Goal: Task Accomplishment & Management: Manage account settings

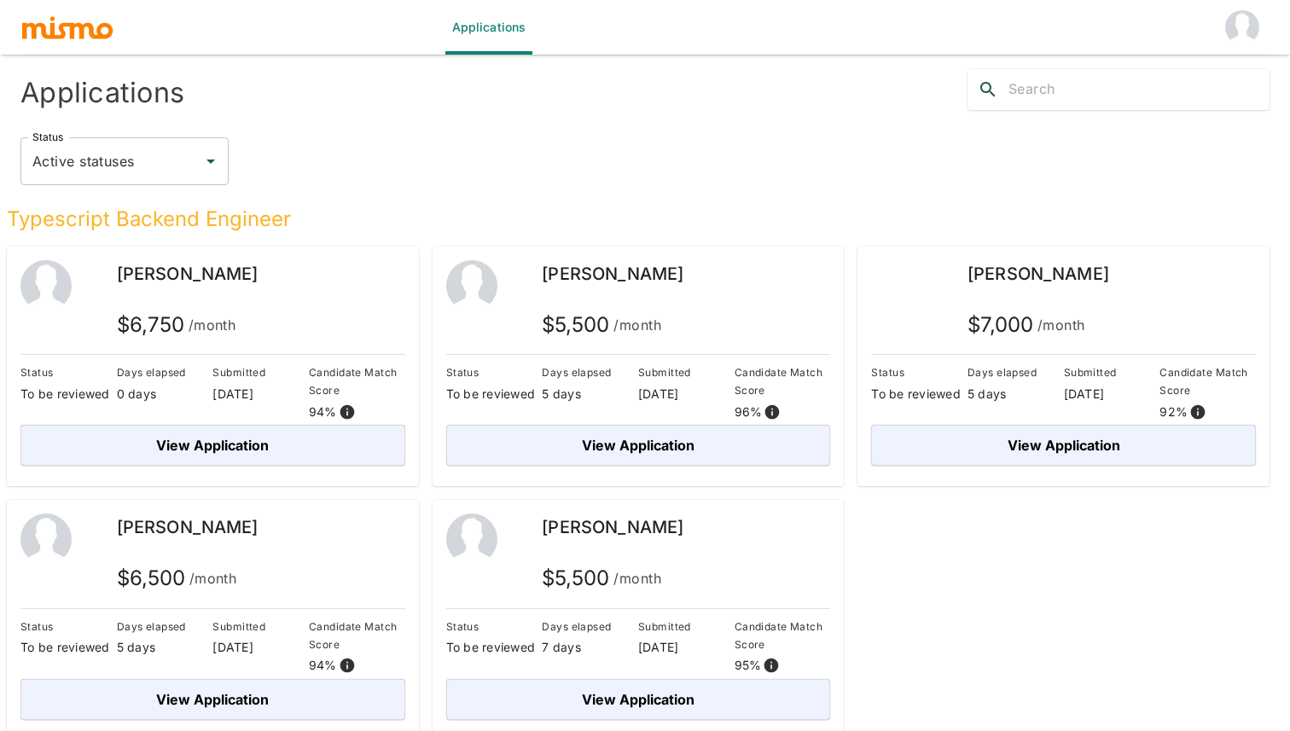
scroll to position [55, 0]
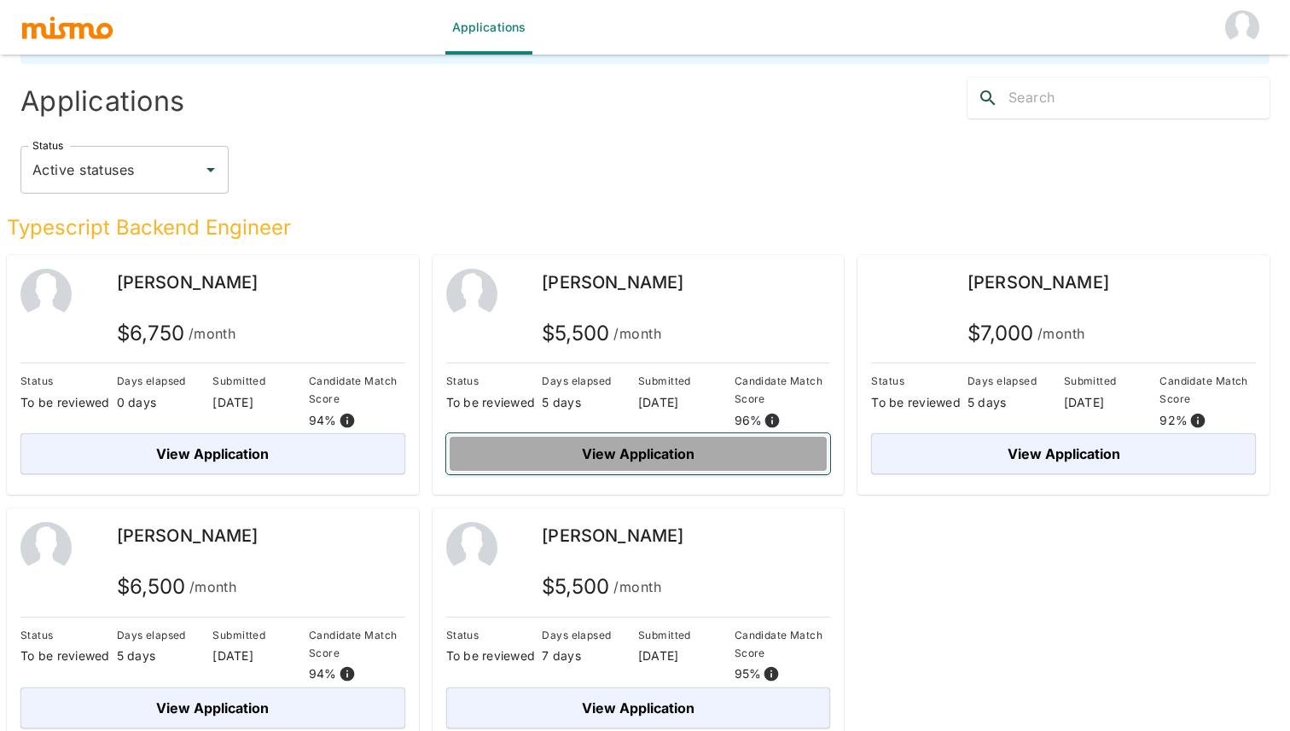
click at [760, 462] on button "View Application" at bounding box center [638, 453] width 385 height 41
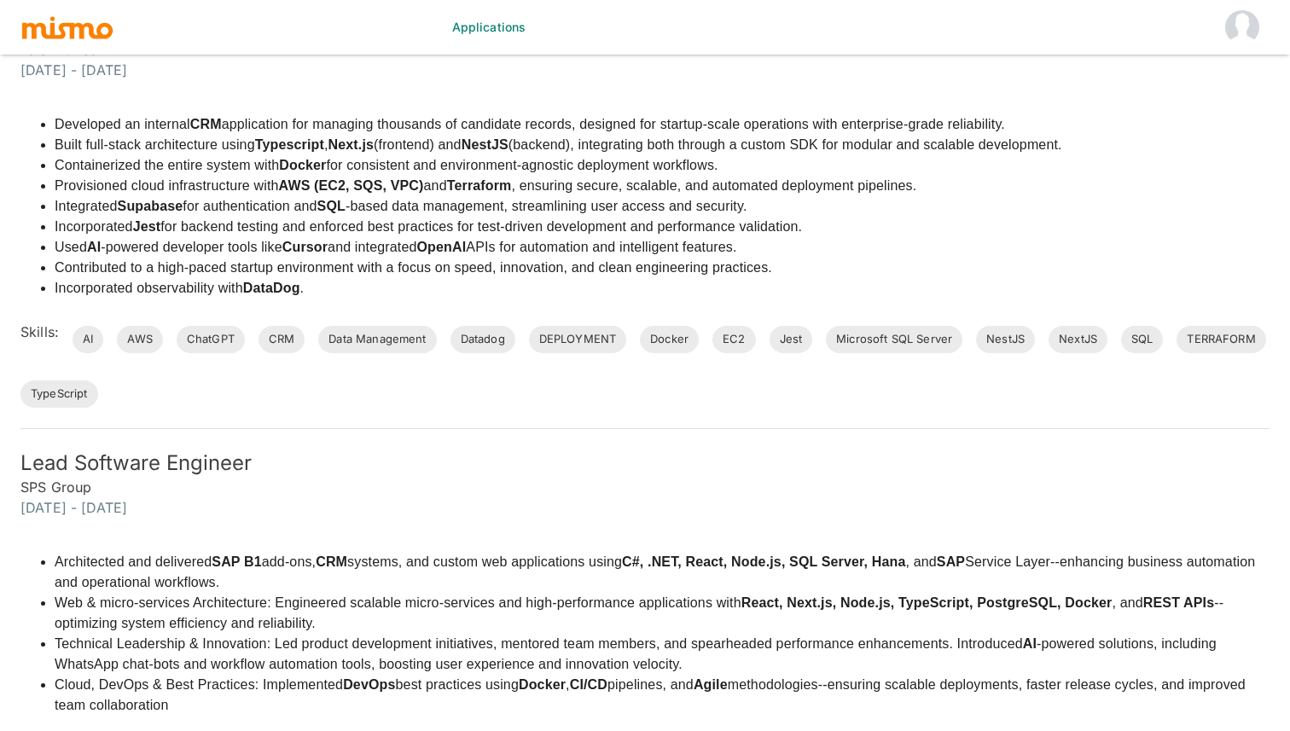
scroll to position [570, 0]
drag, startPoint x: 92, startPoint y: 494, endPoint x: 21, endPoint y: 494, distance: 70.8
click at [21, 494] on h6 "SPS Group" at bounding box center [644, 488] width 1249 height 20
copy h6 "SPS Group"
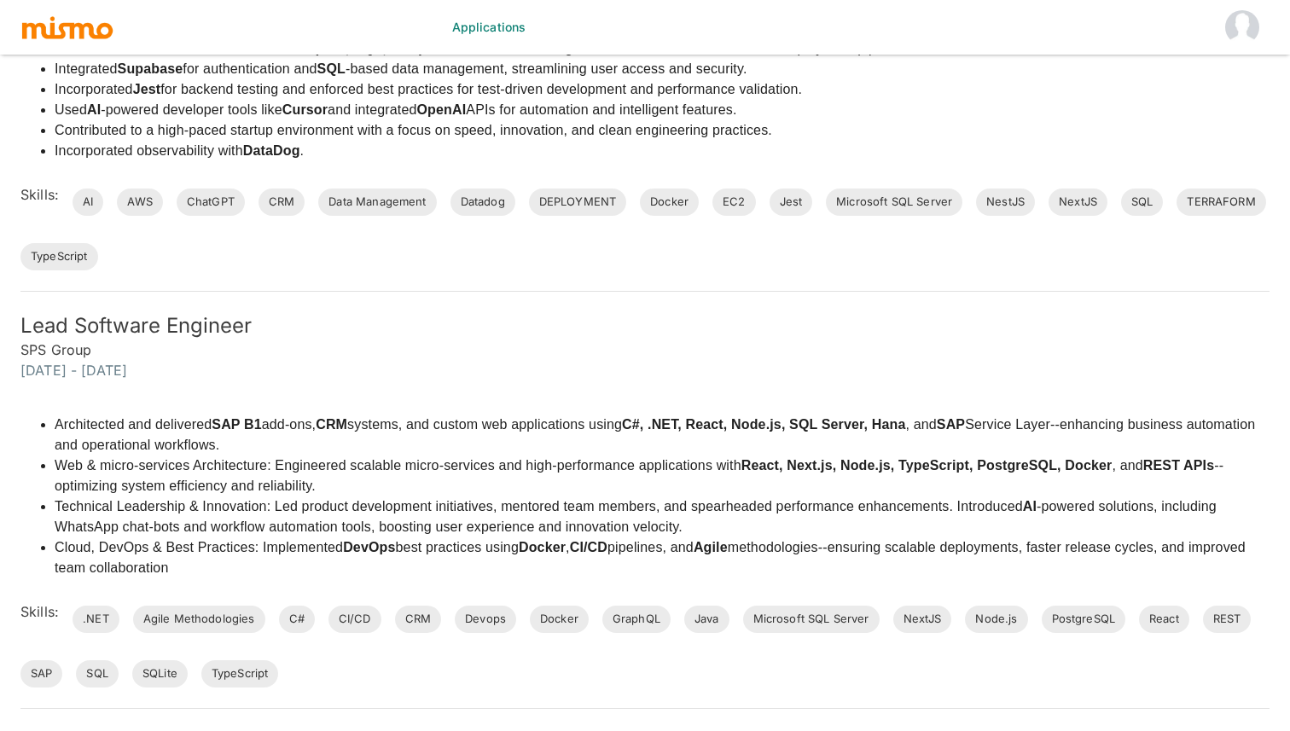
scroll to position [707, 0]
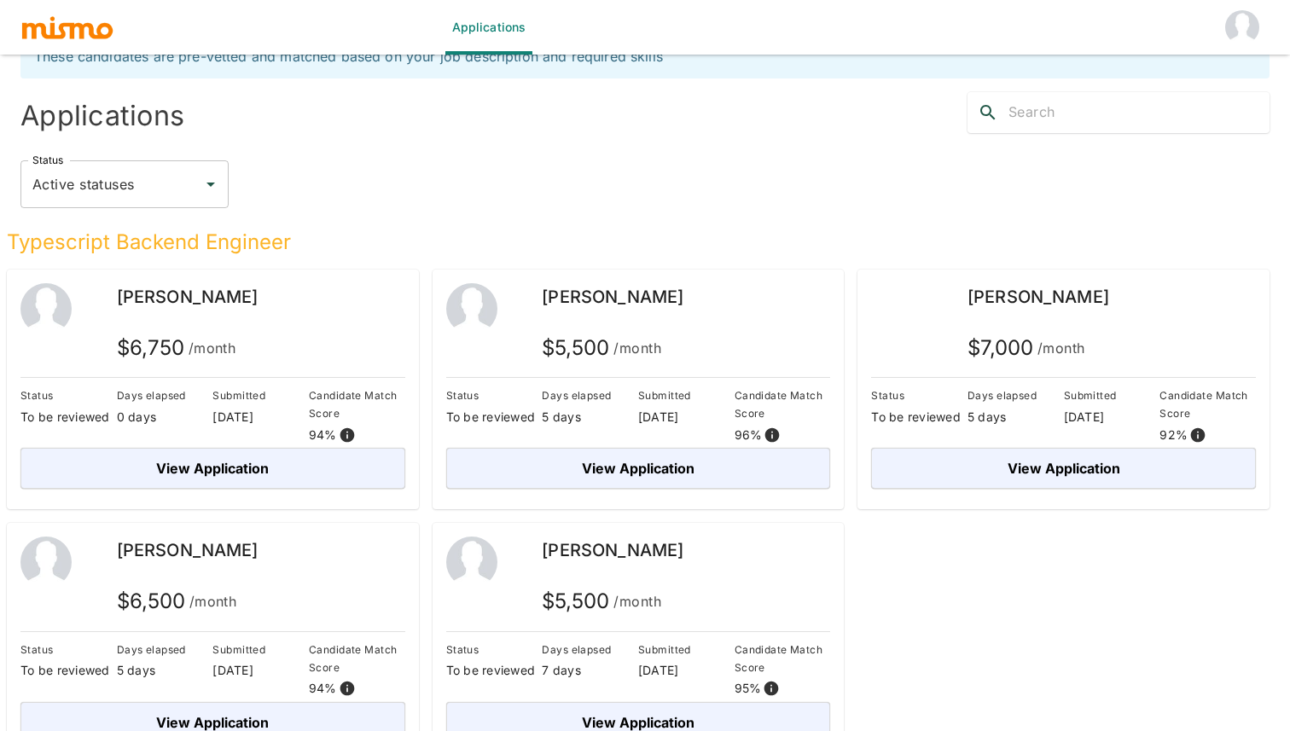
scroll to position [73, 0]
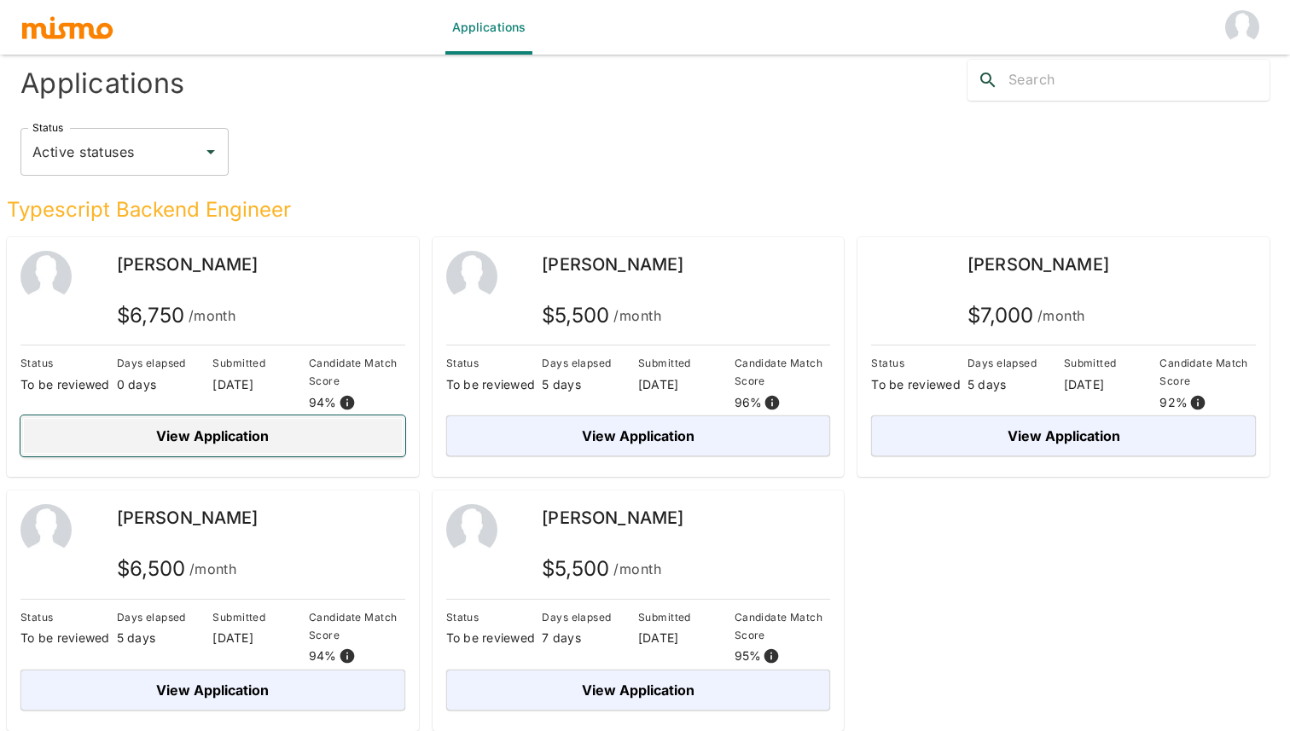
click at [248, 439] on button "View Application" at bounding box center [212, 435] width 385 height 41
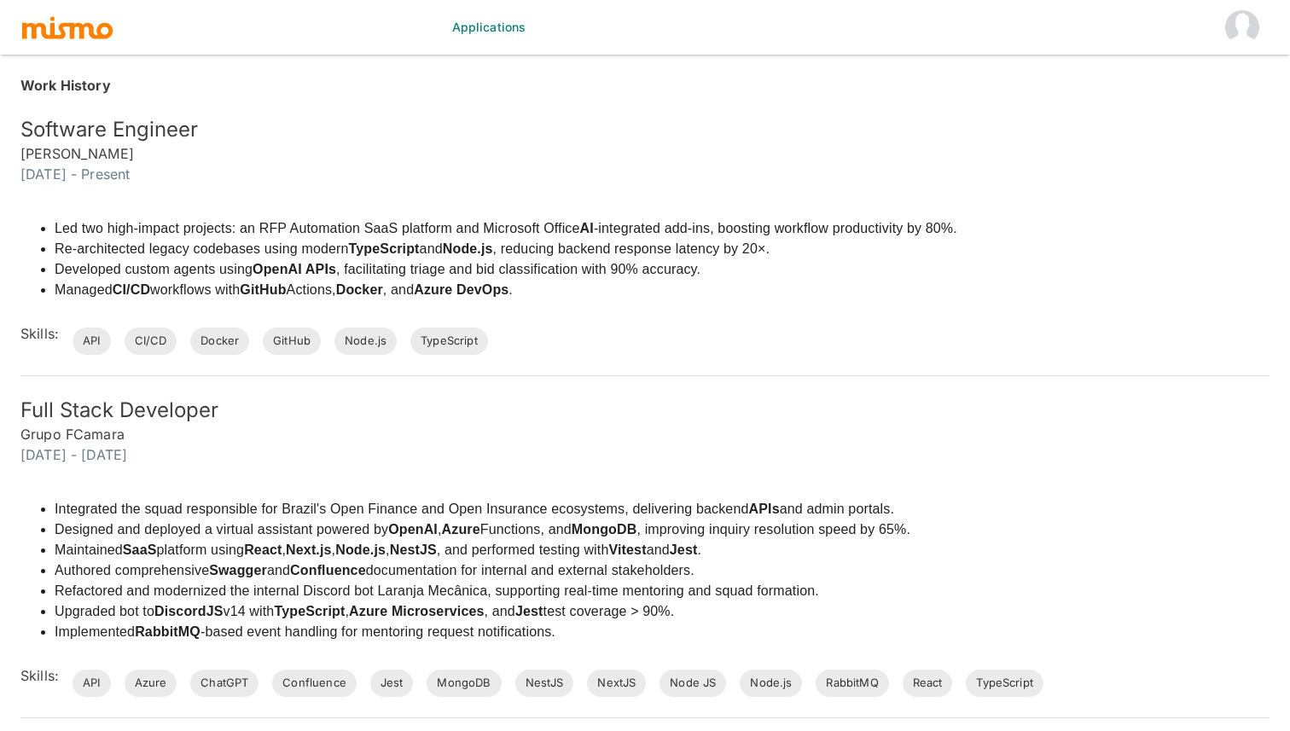
scroll to position [584, 0]
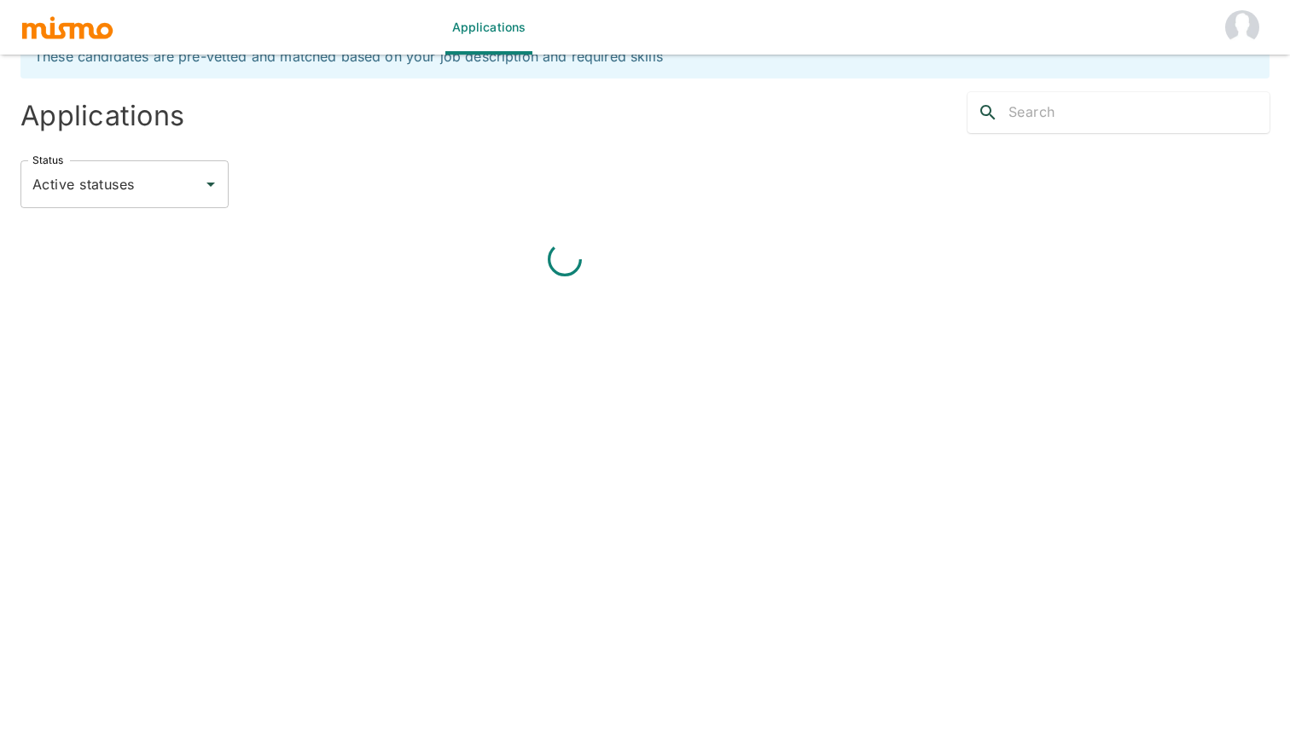
scroll to position [73, 0]
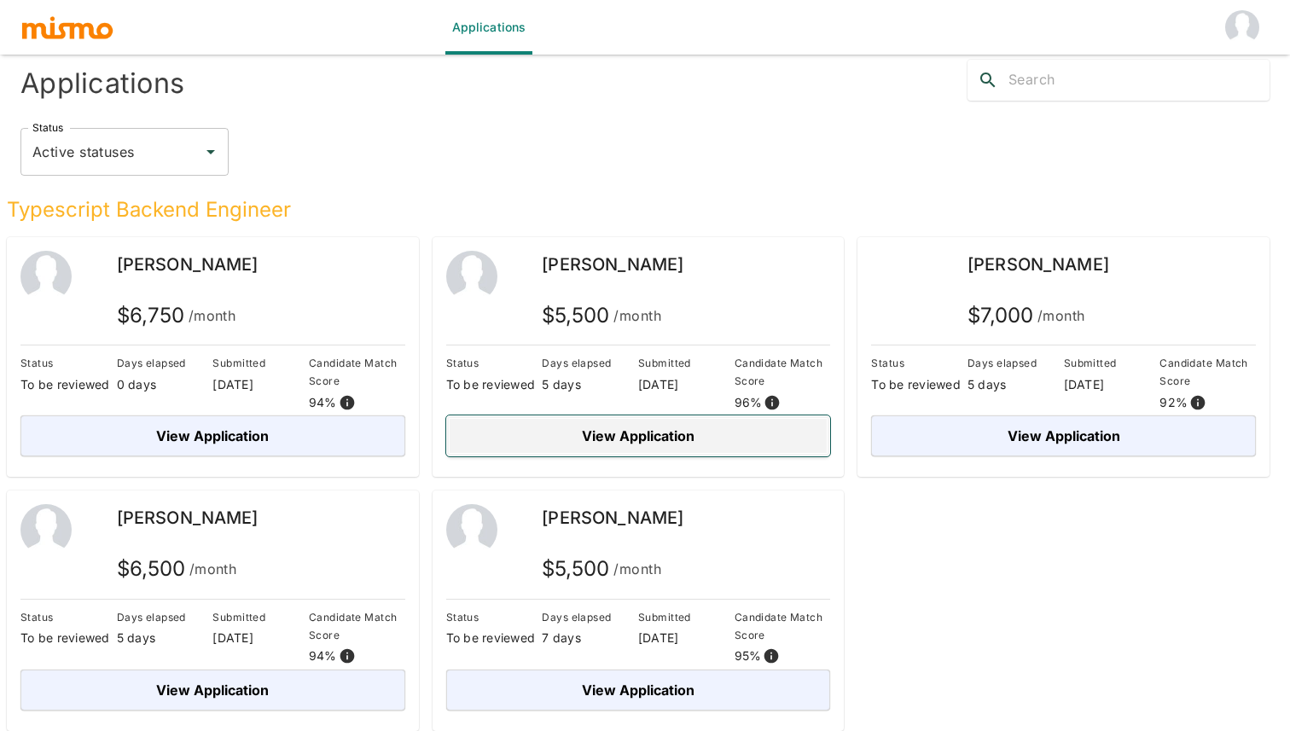
click at [631, 434] on button "View Application" at bounding box center [638, 435] width 385 height 41
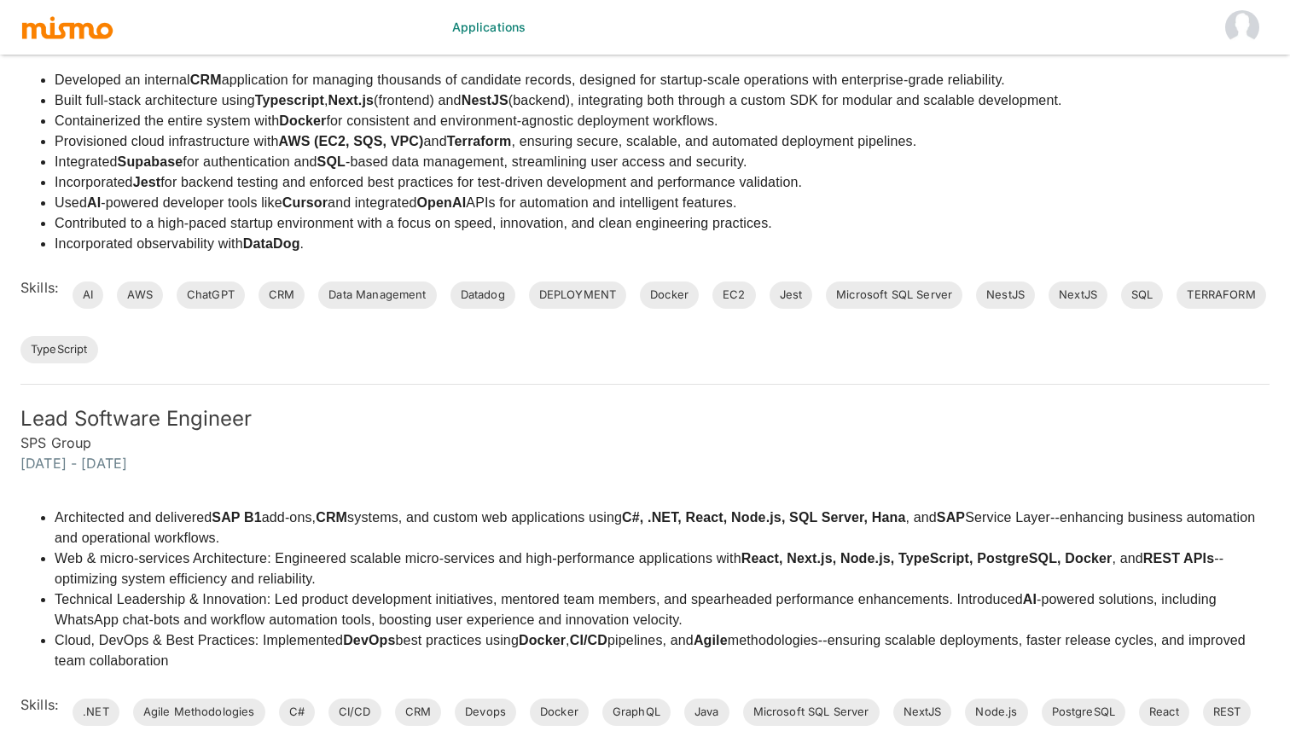
scroll to position [638, 0]
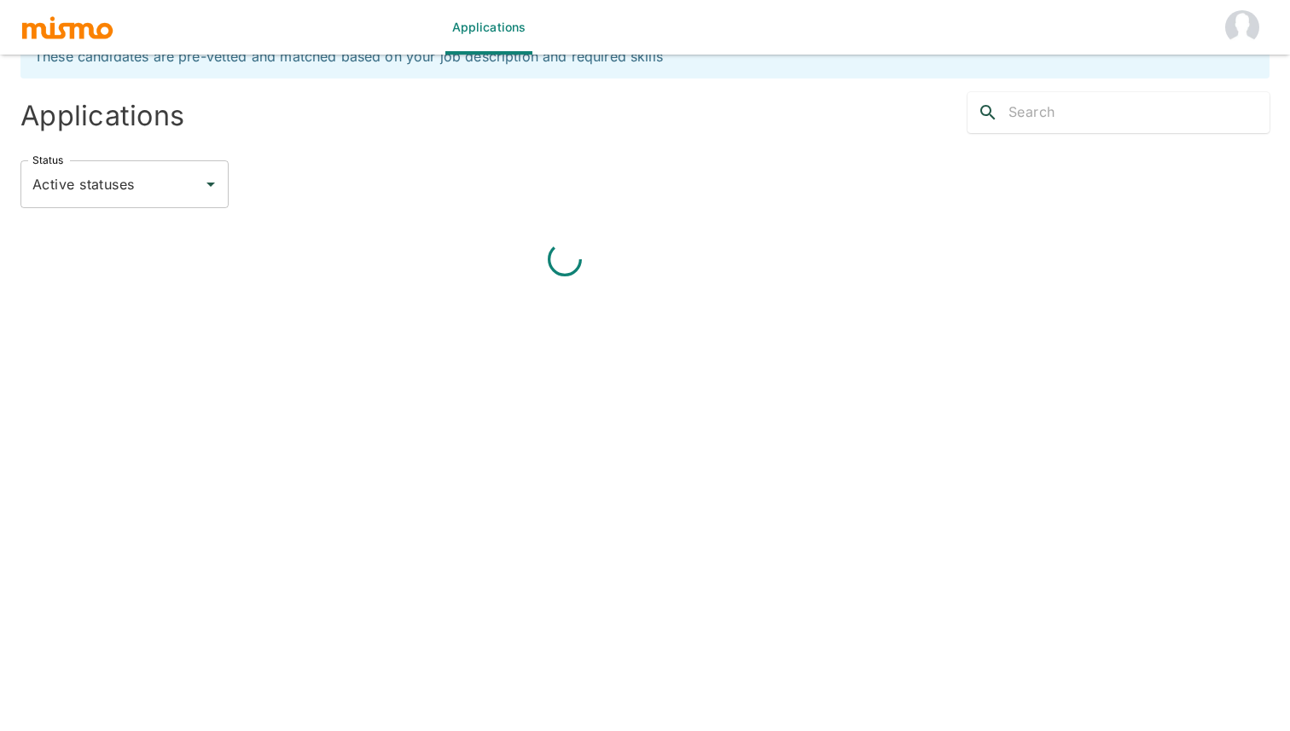
scroll to position [73, 0]
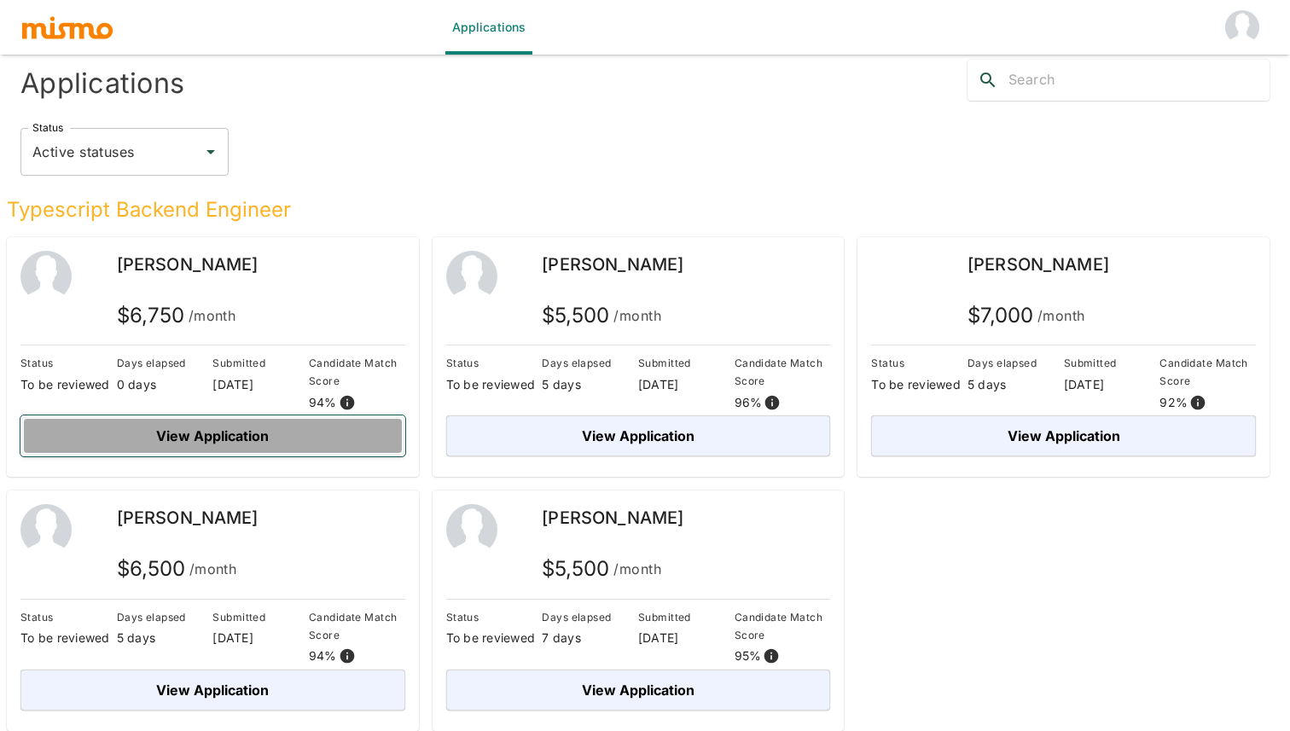
click at [259, 429] on button "View Application" at bounding box center [212, 435] width 385 height 41
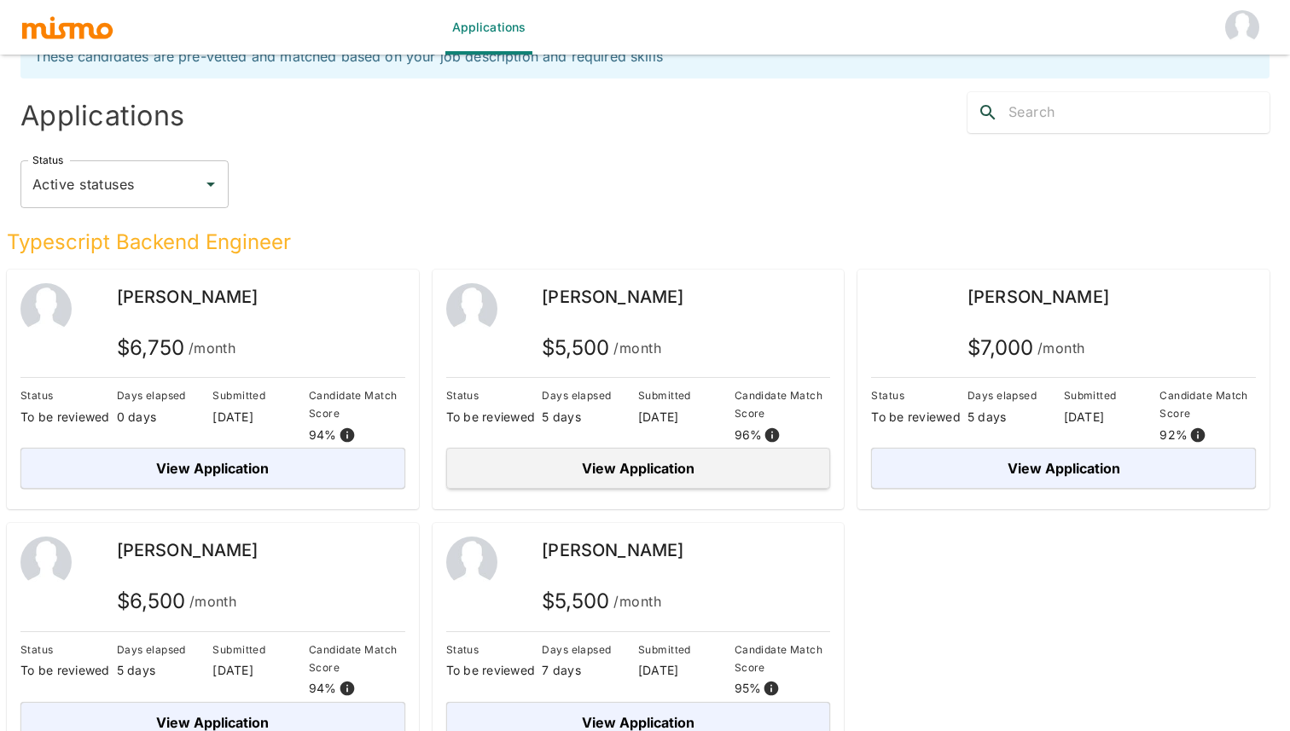
scroll to position [73, 0]
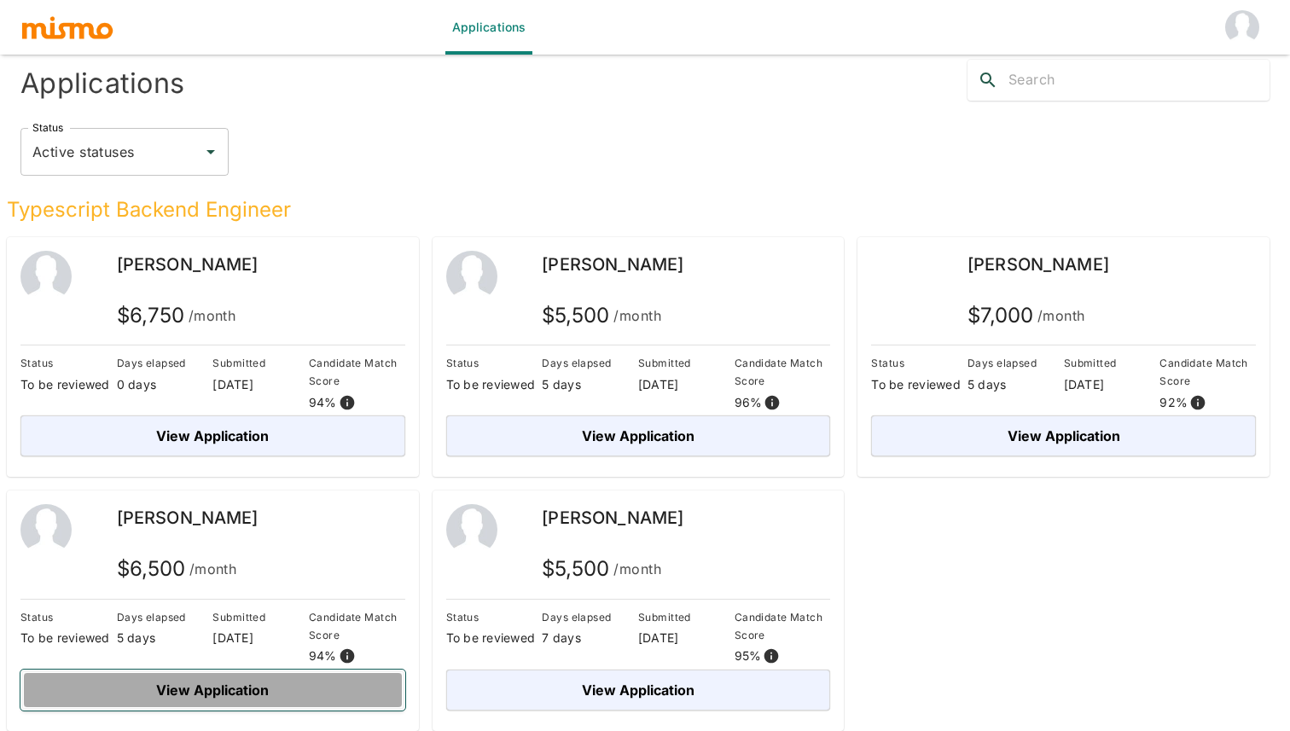
click at [270, 690] on button "View Application" at bounding box center [212, 690] width 385 height 41
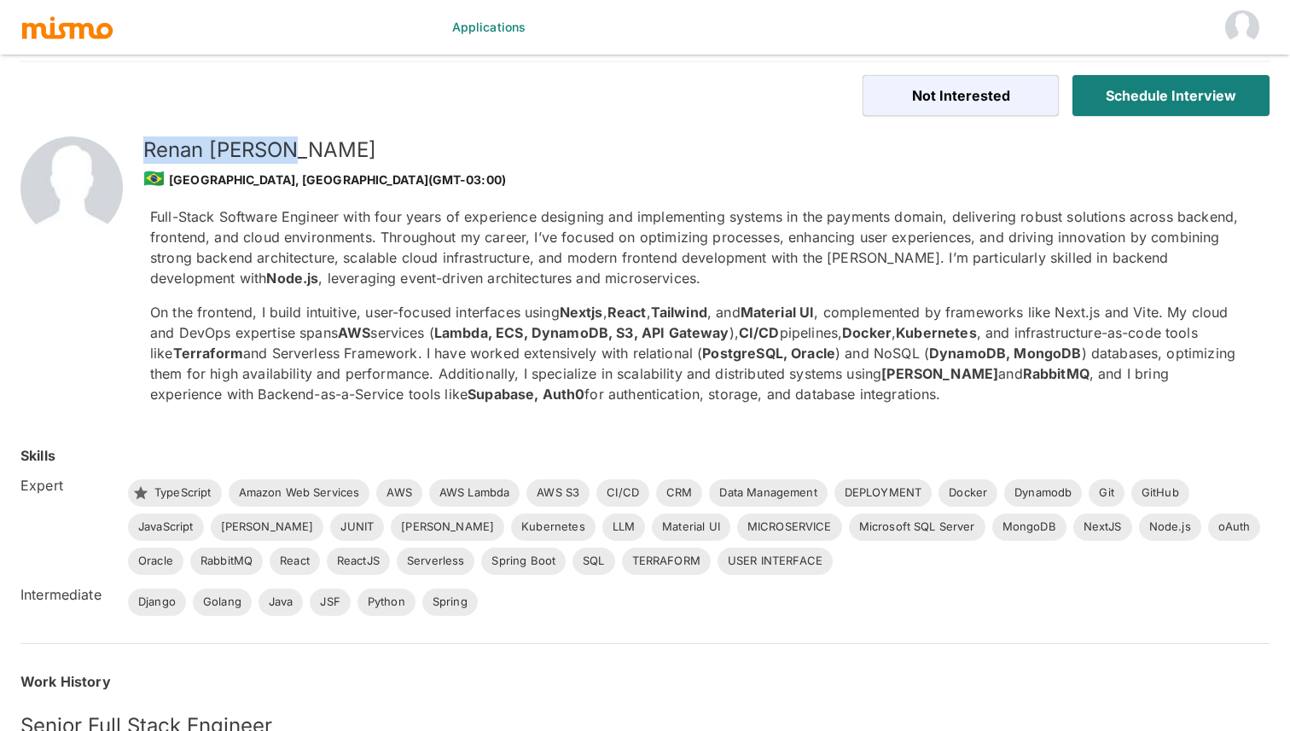
drag, startPoint x: 307, startPoint y: 147, endPoint x: 109, endPoint y: 139, distance: 198.1
click at [109, 139] on div "[PERSON_NAME] 🇧🇷 [GEOGRAPHIC_DATA], [GEOGRAPHIC_DATA] (GMT-03:00) Full-Stack So…" at bounding box center [618, 250] width 1304 height 336
copy h5 "[PERSON_NAME]"
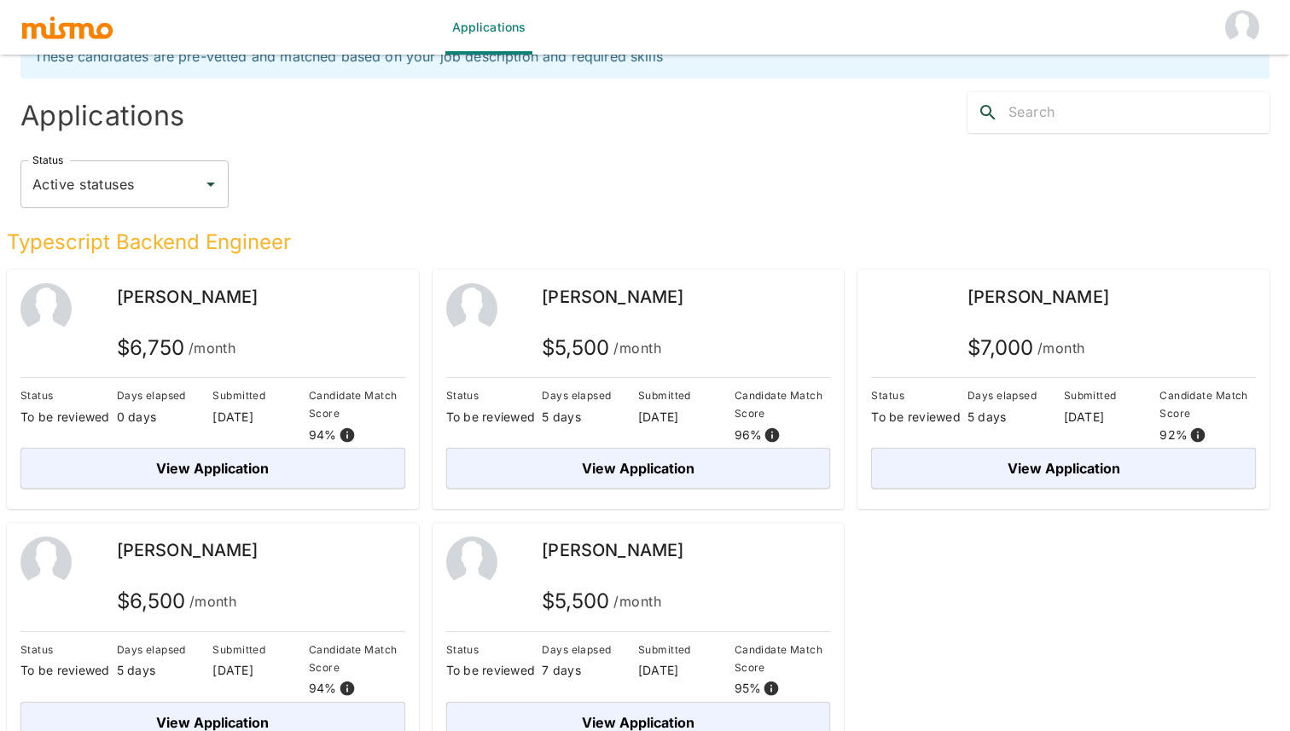
scroll to position [73, 0]
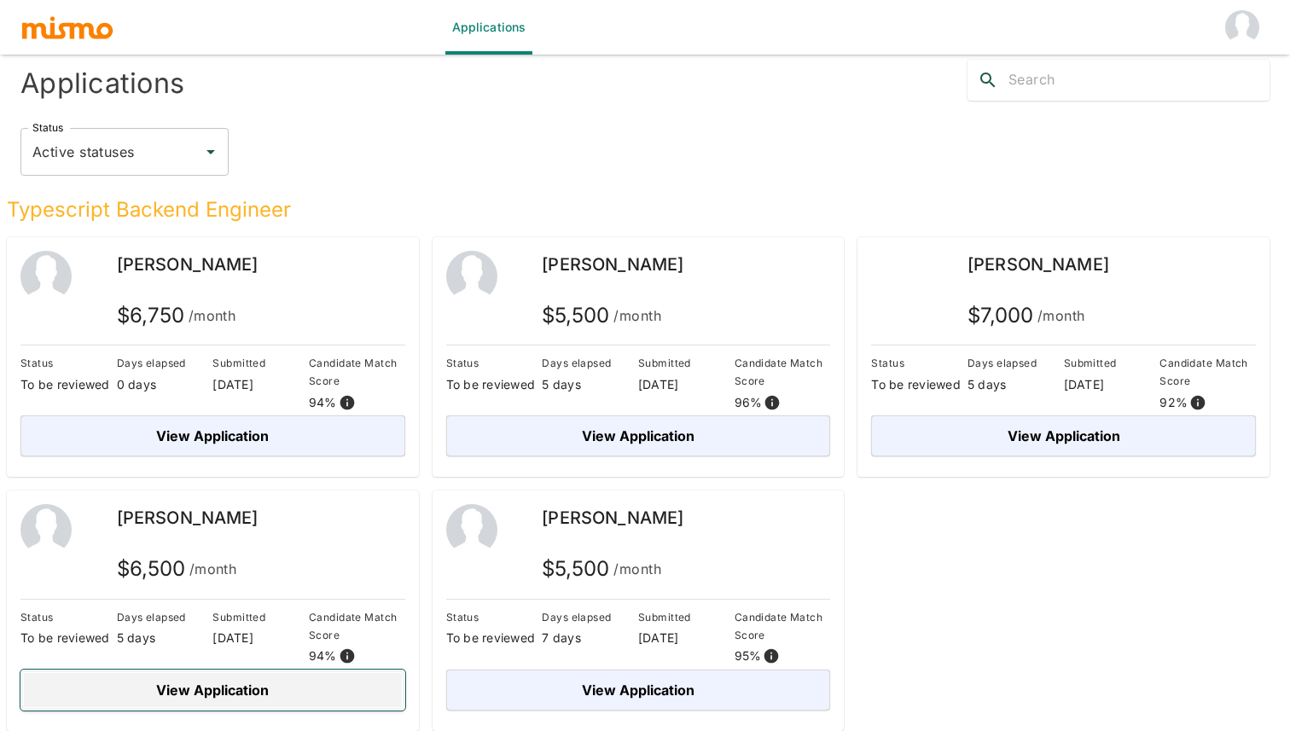
click at [276, 680] on button "View Application" at bounding box center [212, 690] width 385 height 41
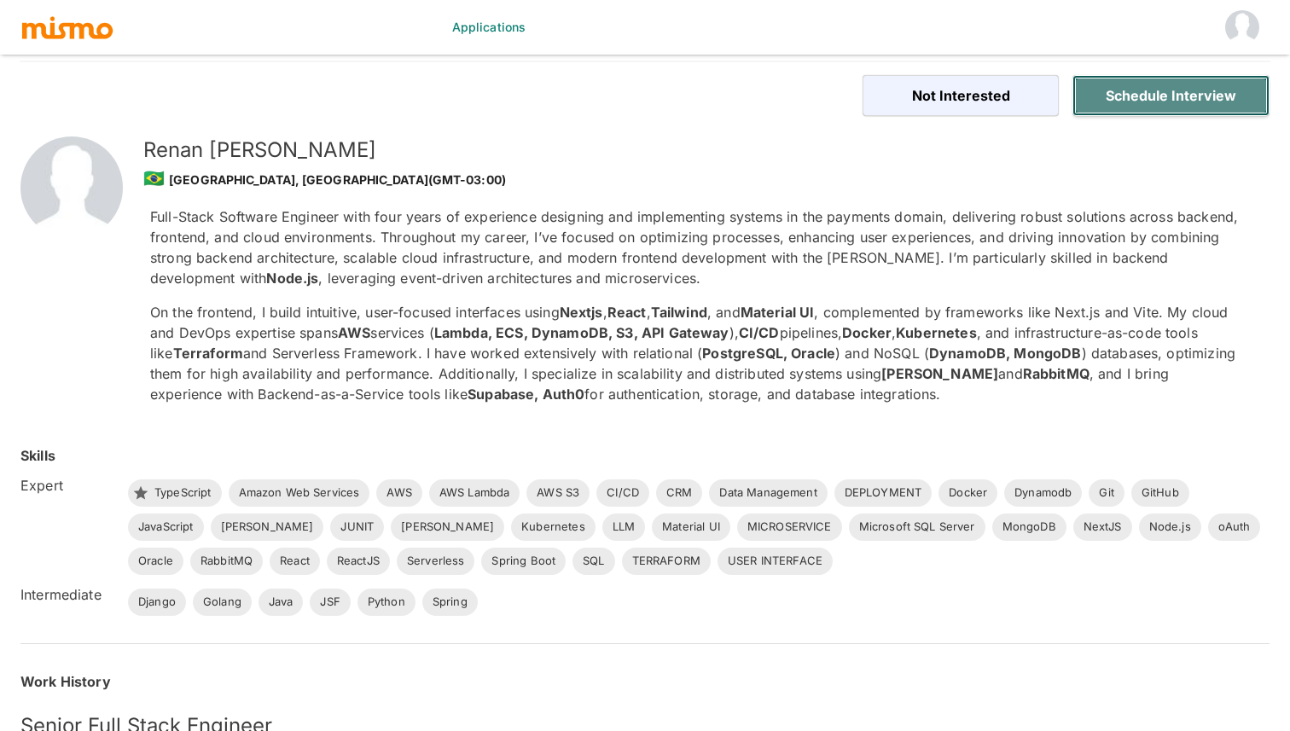
click at [1165, 101] on button "Schedule Interview" at bounding box center [1170, 95] width 197 height 41
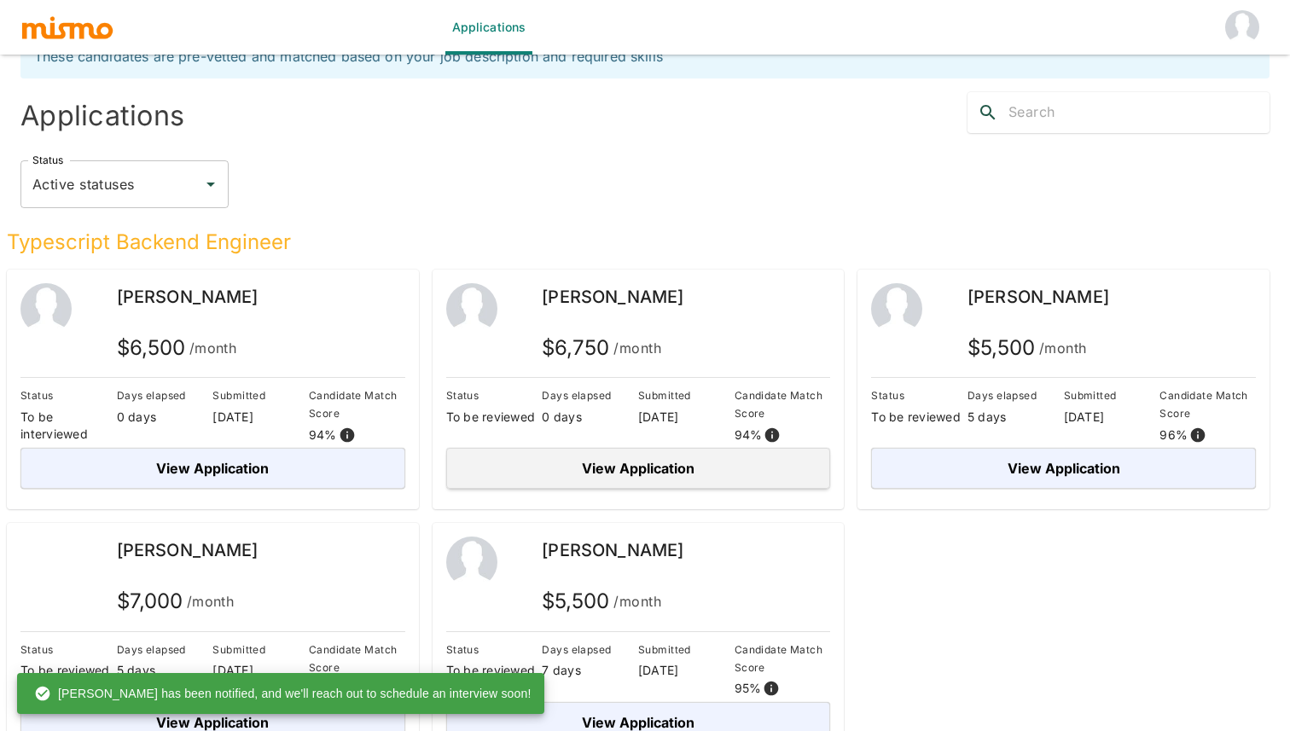
scroll to position [73, 0]
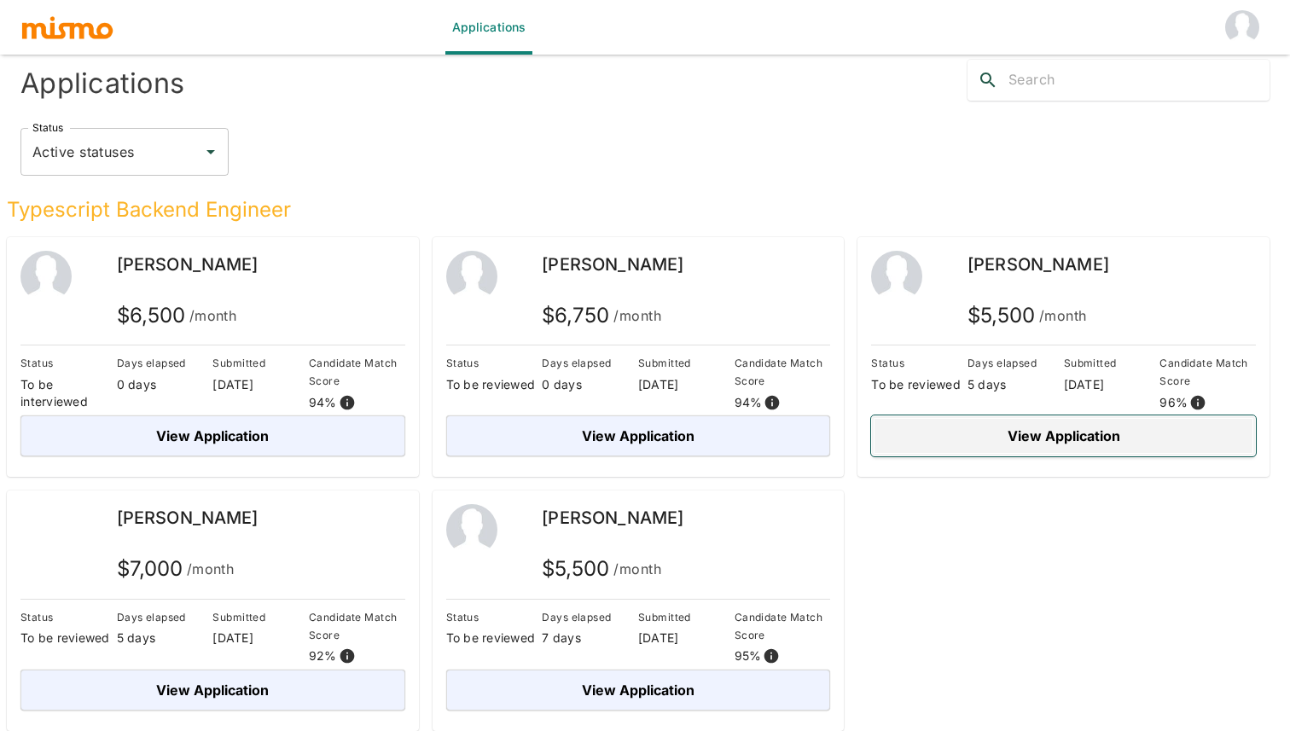
click at [983, 432] on button "View Application" at bounding box center [1063, 435] width 385 height 41
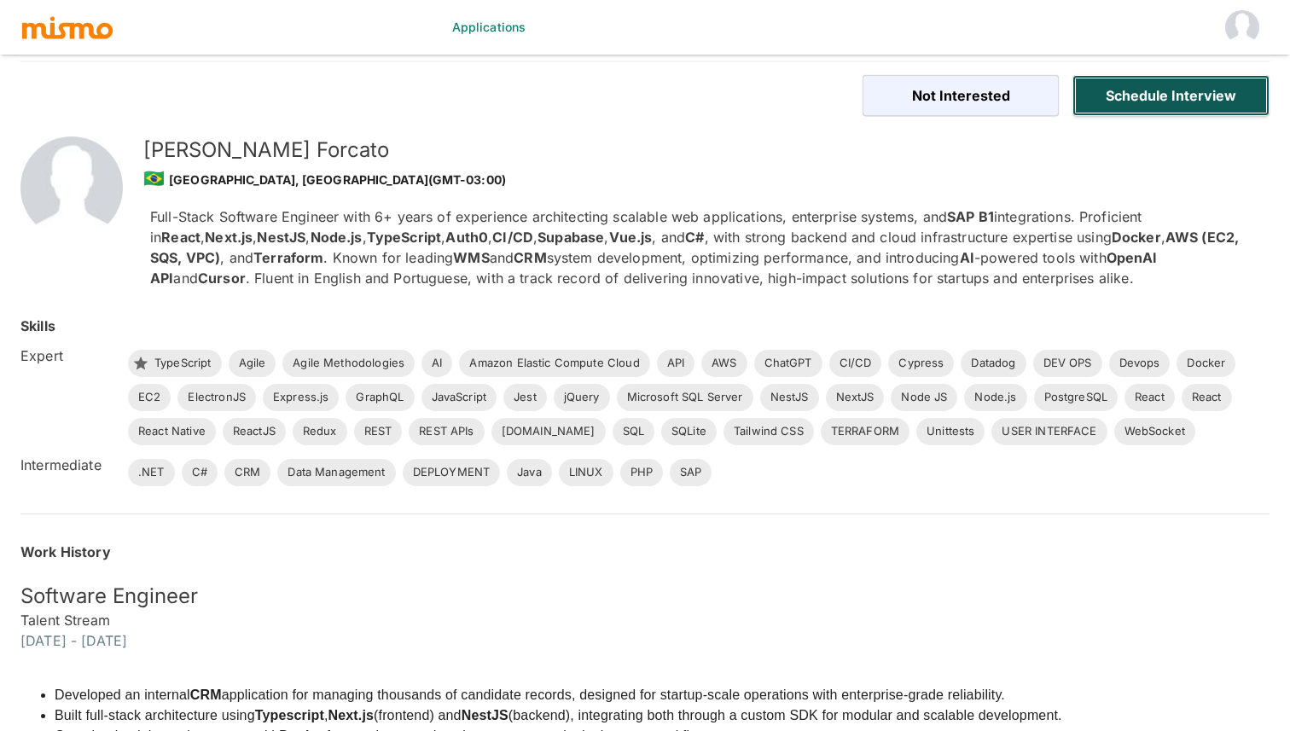
click at [1196, 92] on button "Schedule Interview" at bounding box center [1170, 95] width 197 height 41
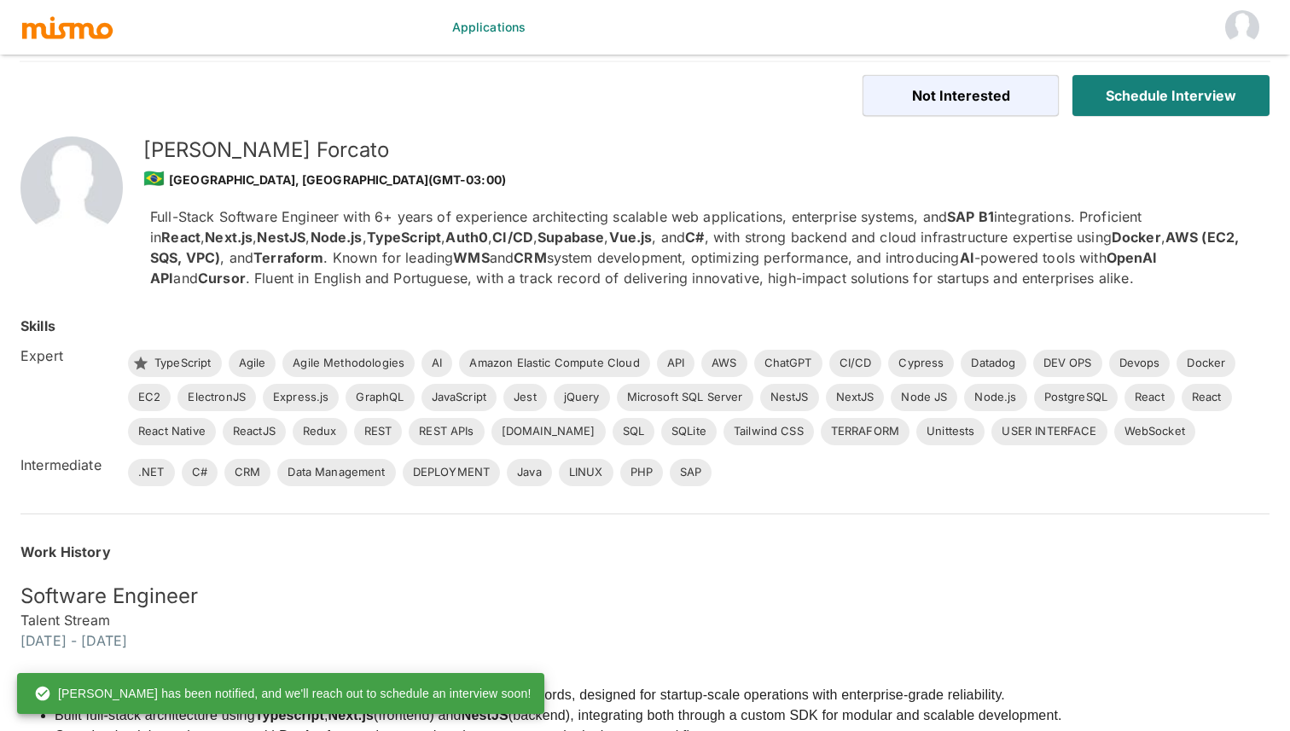
click at [477, 34] on link "Applications" at bounding box center [489, 27] width 88 height 55
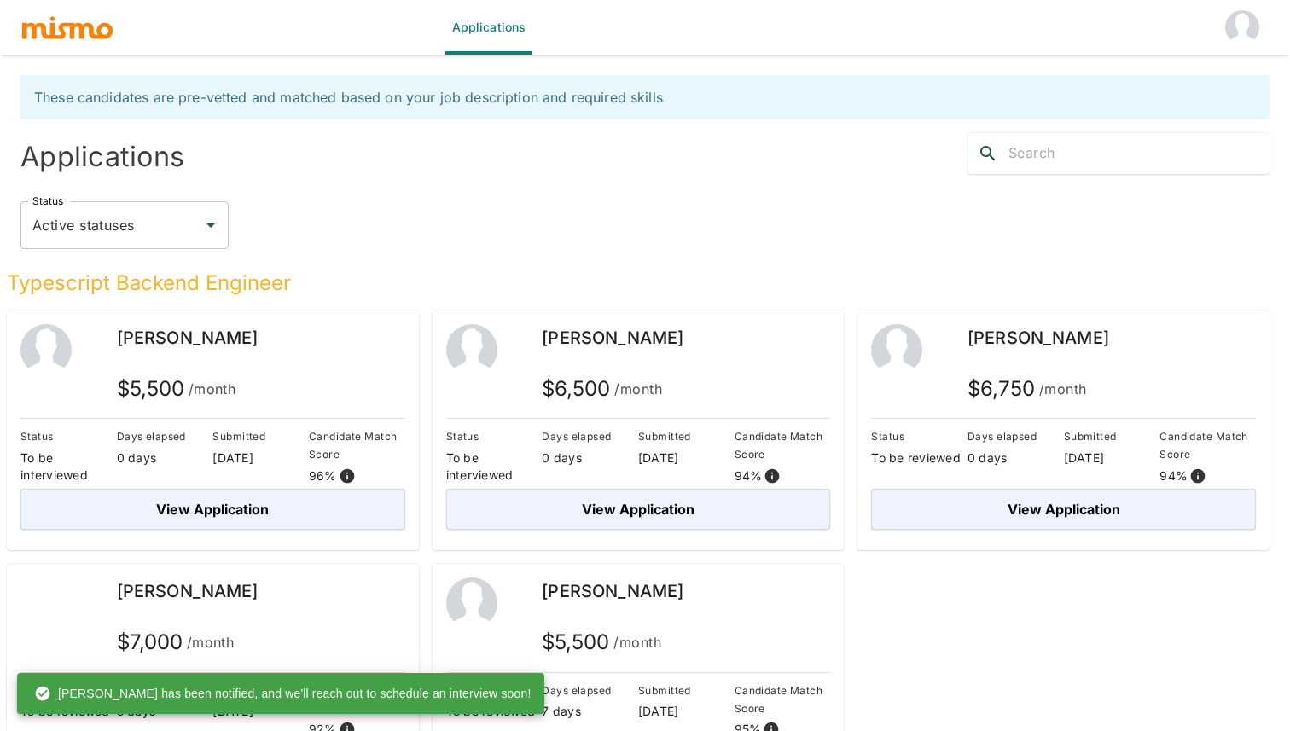
scroll to position [73, 0]
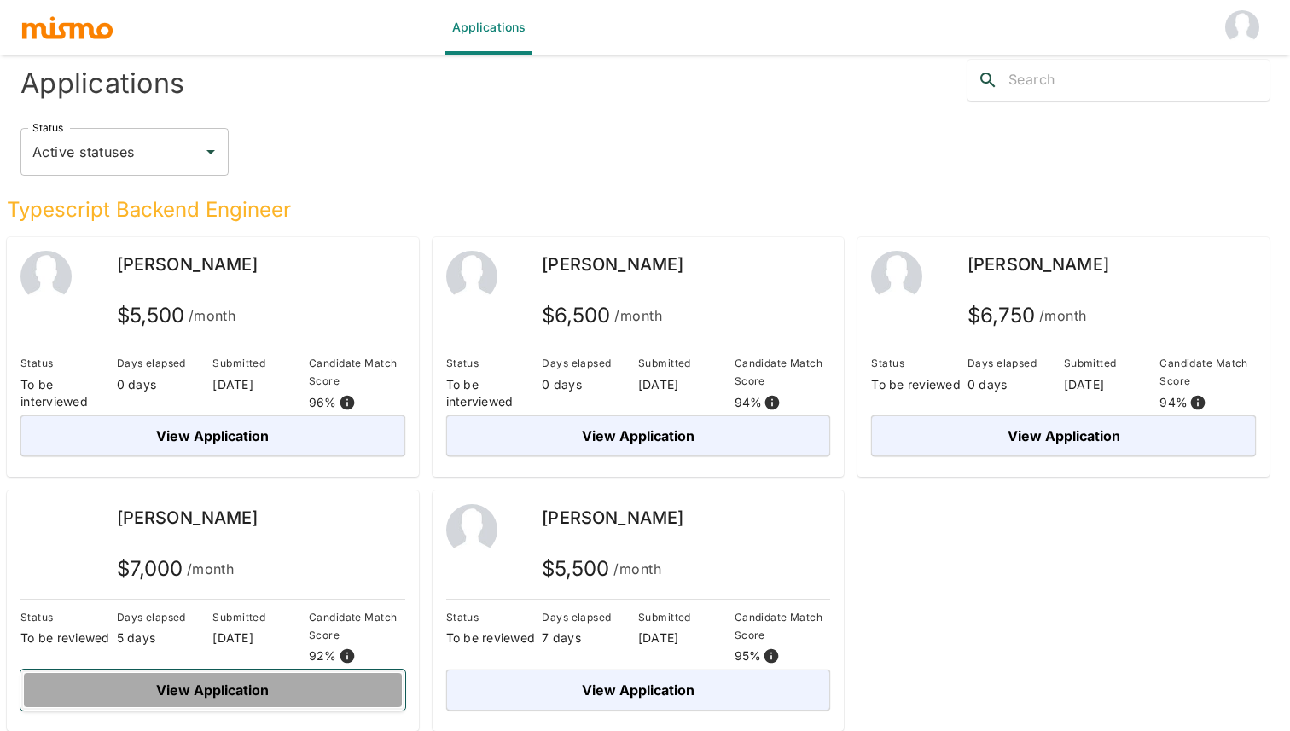
click at [263, 684] on button "View Application" at bounding box center [212, 690] width 385 height 41
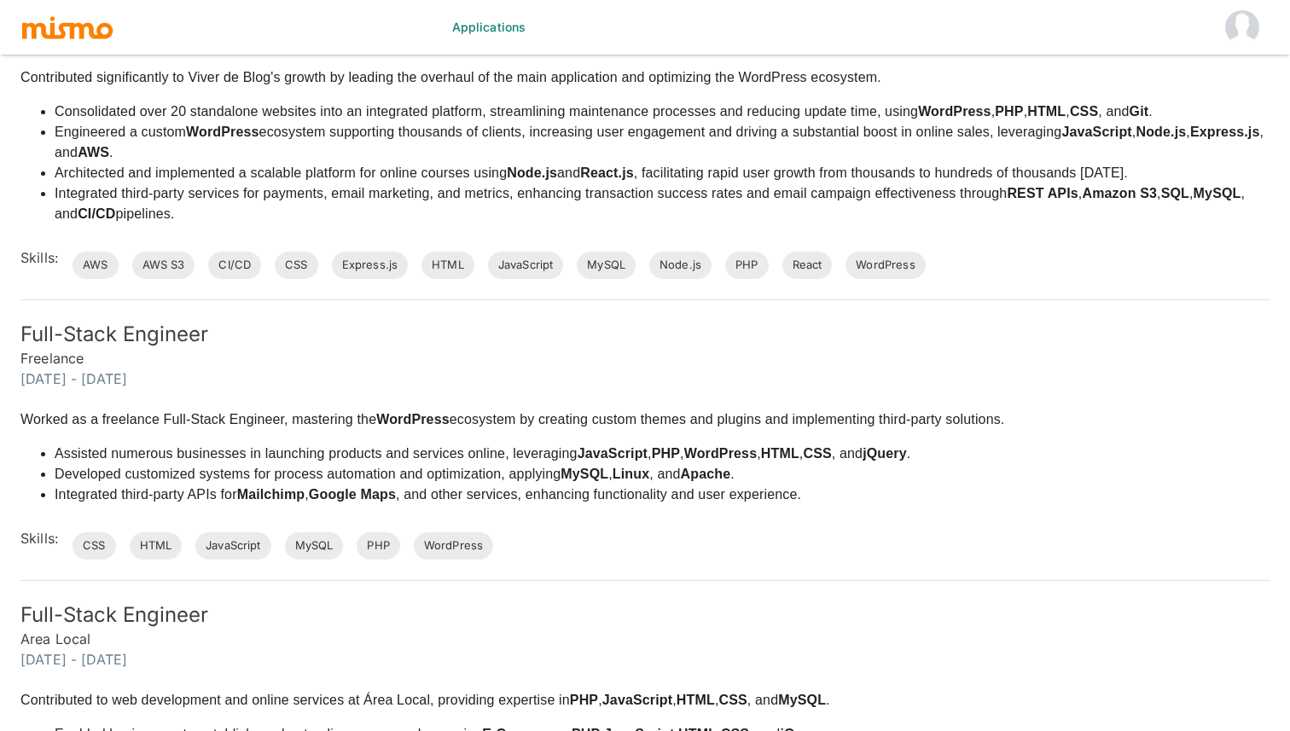
scroll to position [2310, 0]
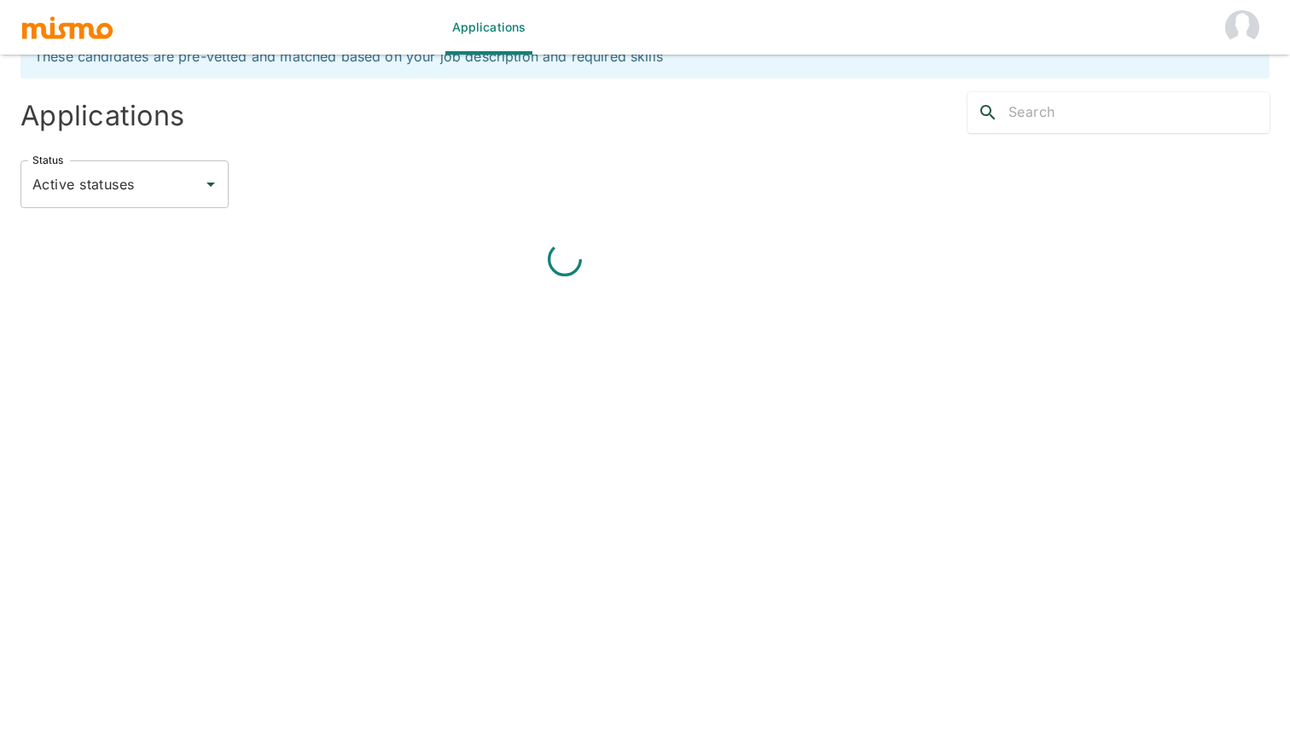
scroll to position [73, 0]
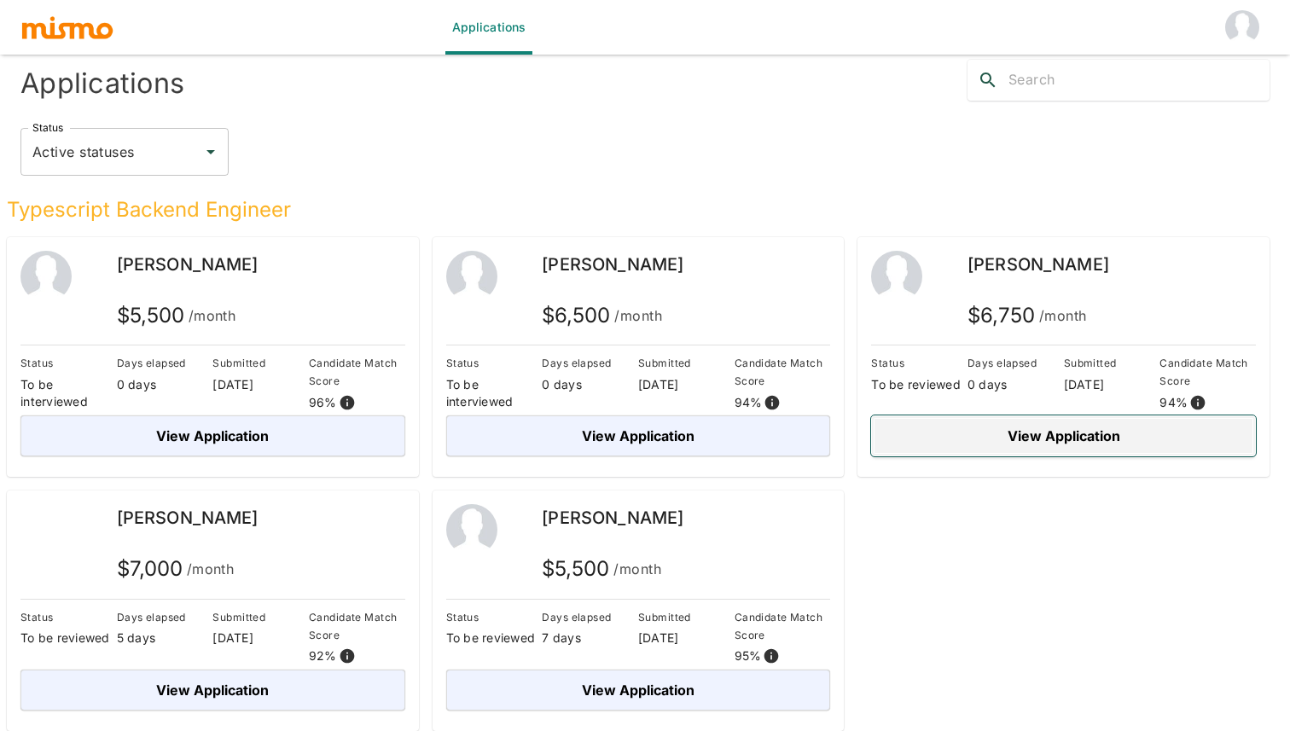
click at [994, 446] on button "View Application" at bounding box center [1063, 435] width 385 height 41
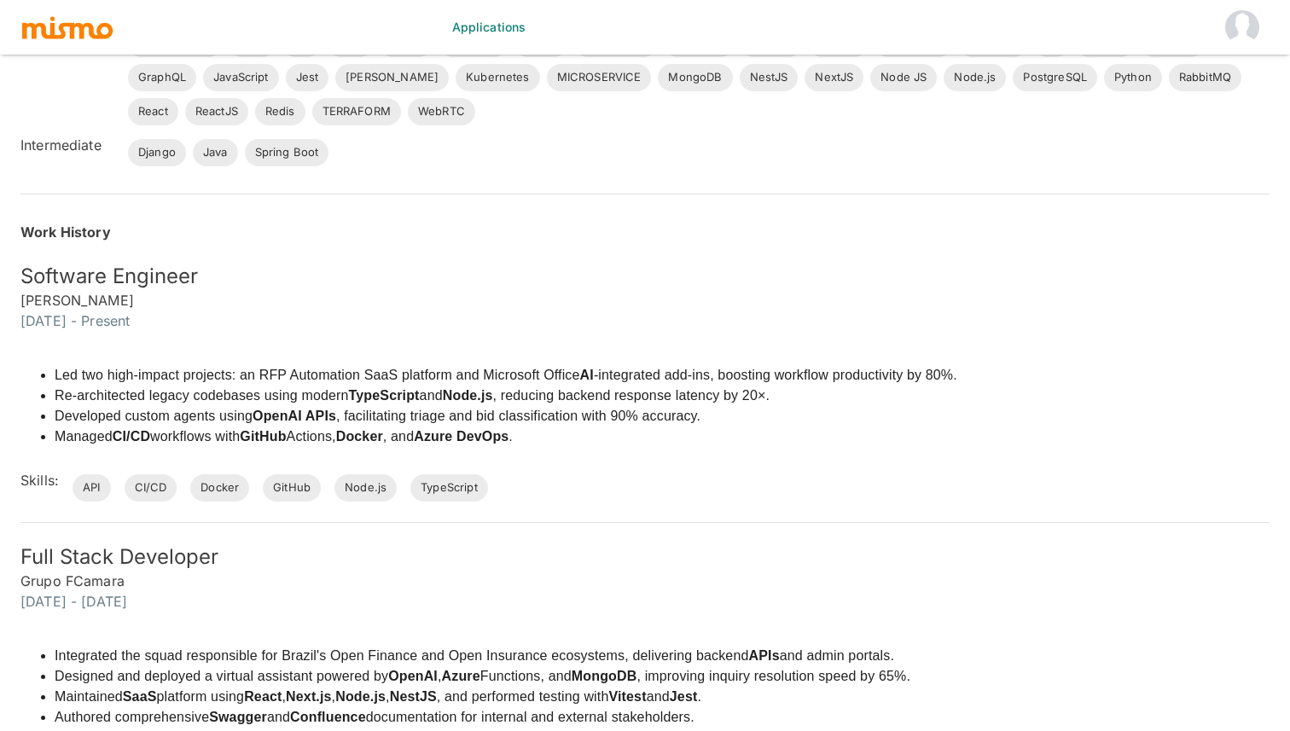
scroll to position [375, 0]
